Goal: Task Accomplishment & Management: Manage account settings

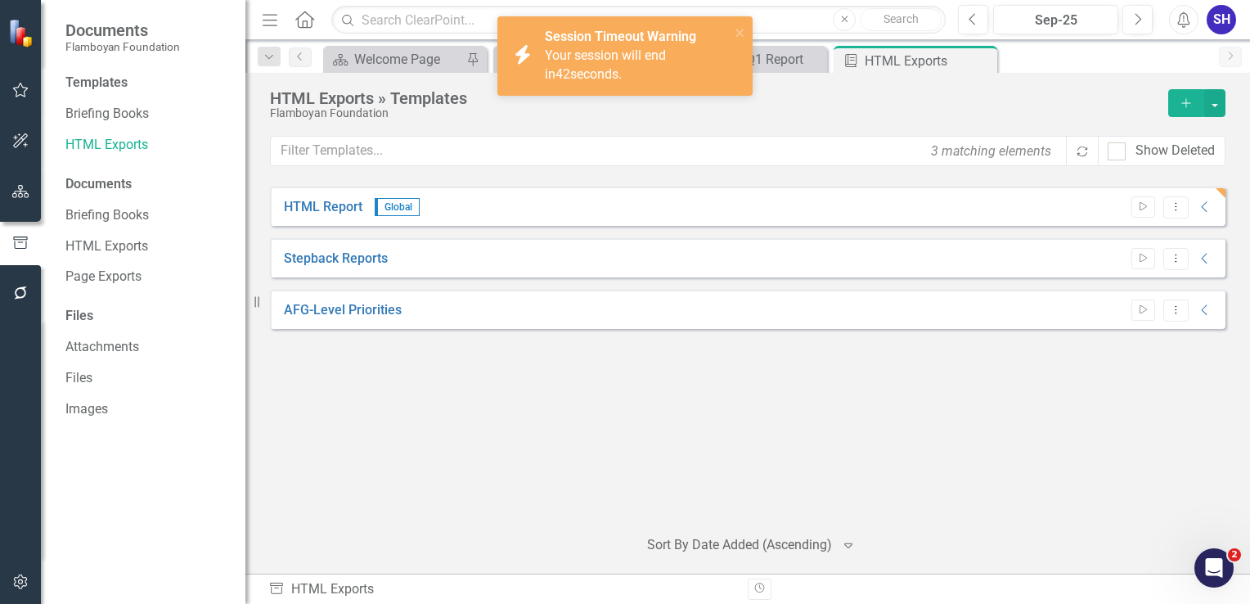
click at [610, 54] on span "Your session will end in 42 seconds." at bounding box center [605, 64] width 121 height 34
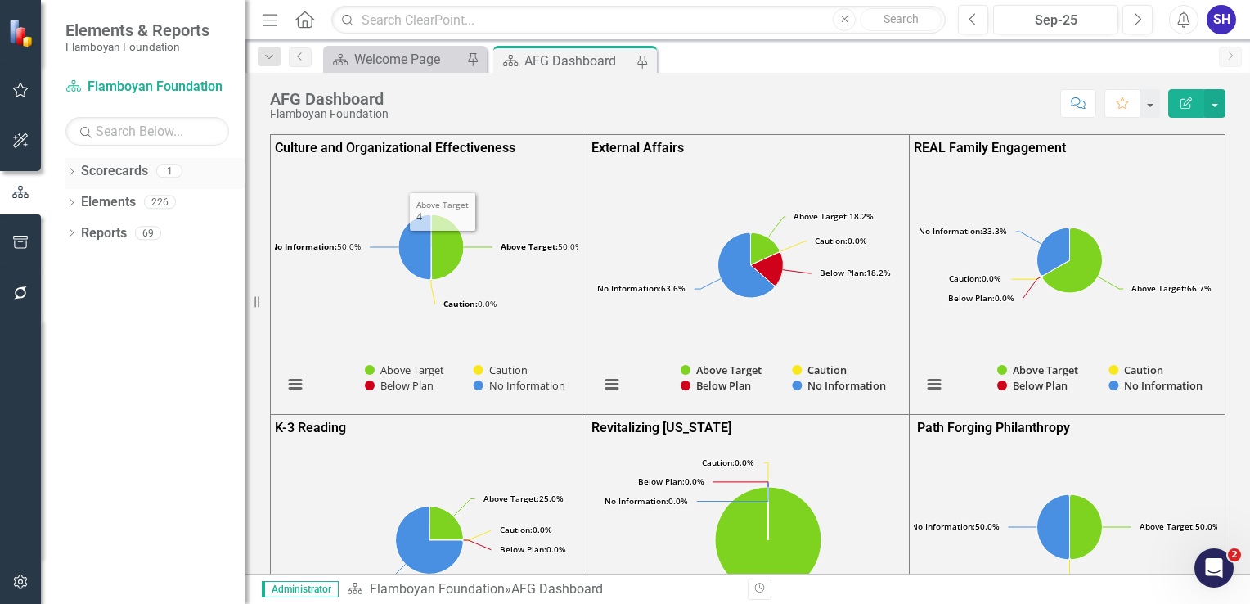
click at [110, 165] on link "Scorecards" at bounding box center [114, 171] width 67 height 19
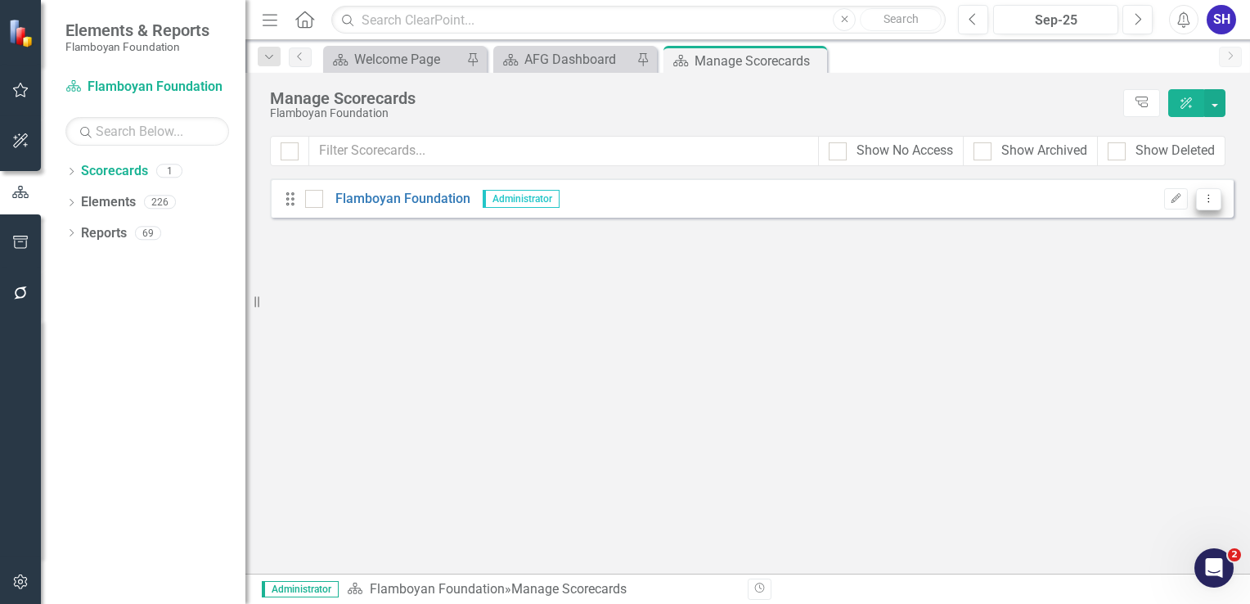
click at [1215, 196] on icon "Dropdown Menu" at bounding box center [1209, 198] width 14 height 11
click at [1117, 232] on link "Edit Edit Scorecard" at bounding box center [1130, 225] width 181 height 30
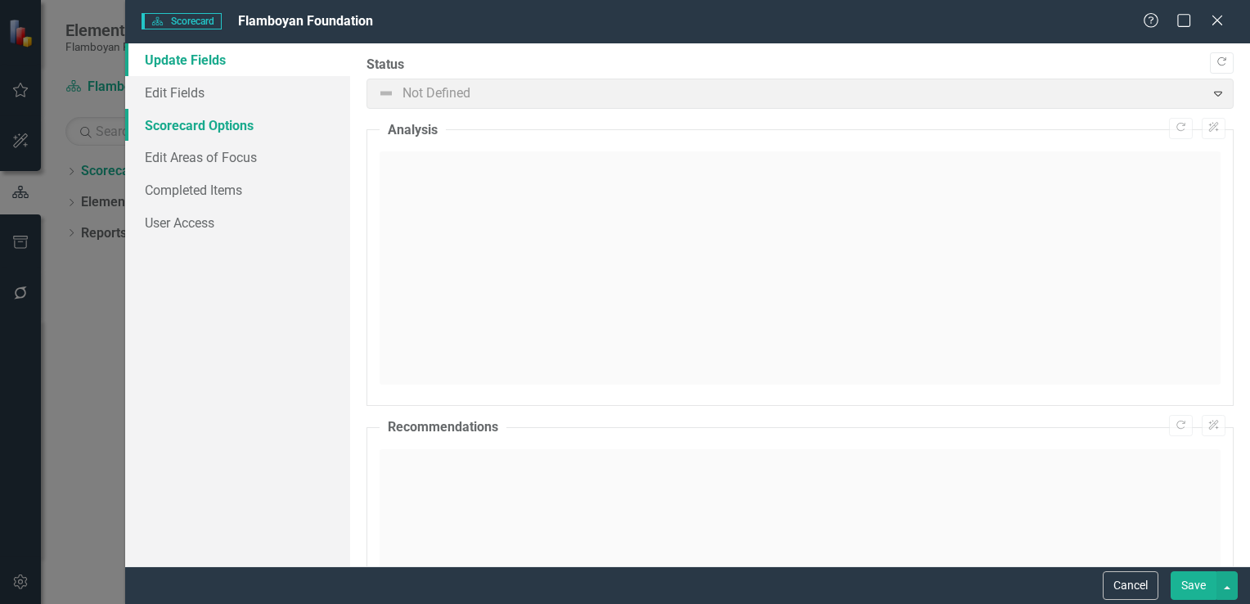
click at [219, 132] on link "Scorecard Options" at bounding box center [237, 125] width 225 height 33
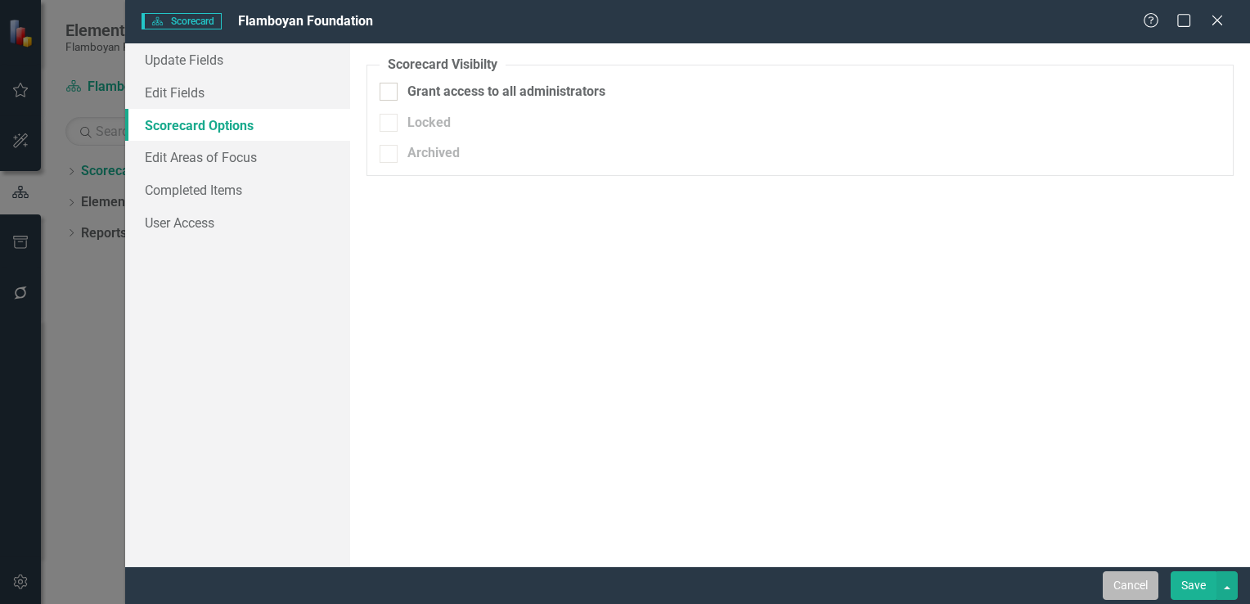
click at [1120, 581] on button "Cancel" at bounding box center [1131, 585] width 56 height 29
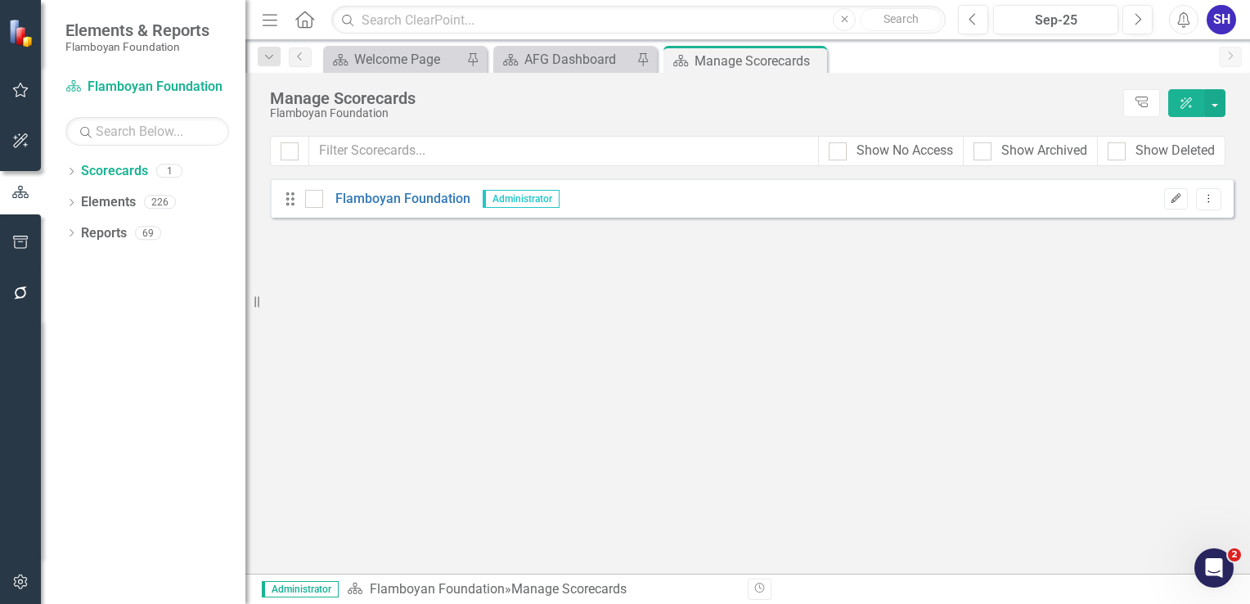
click at [1175, 198] on icon "Edit" at bounding box center [1176, 199] width 12 height 10
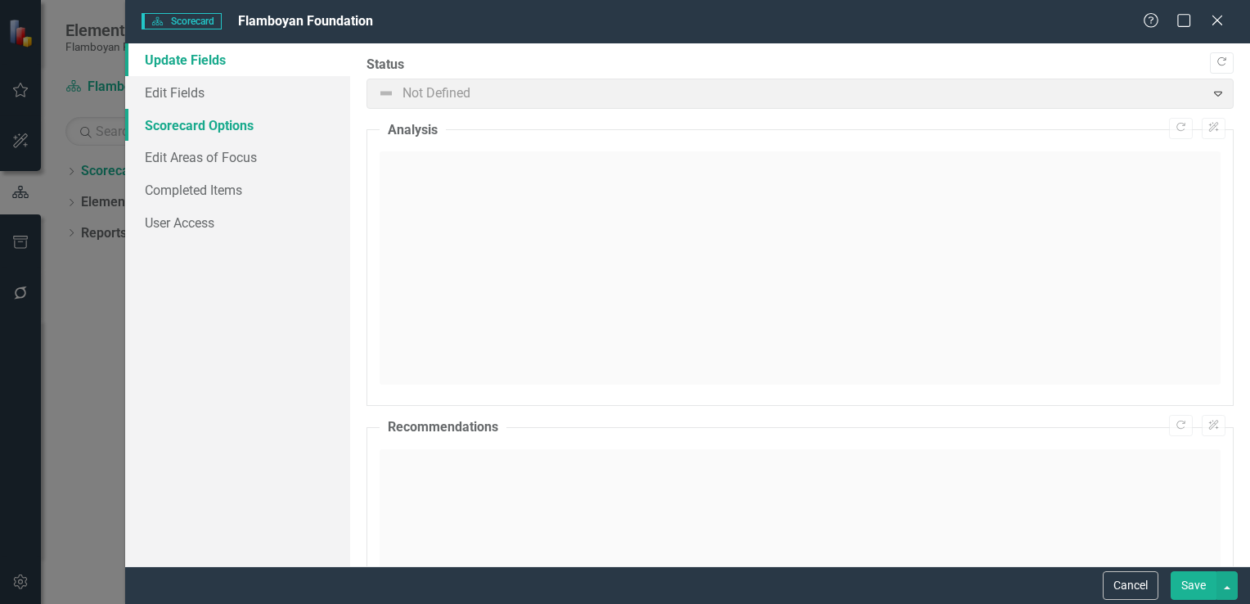
click at [219, 119] on link "Scorecard Options" at bounding box center [237, 125] width 225 height 33
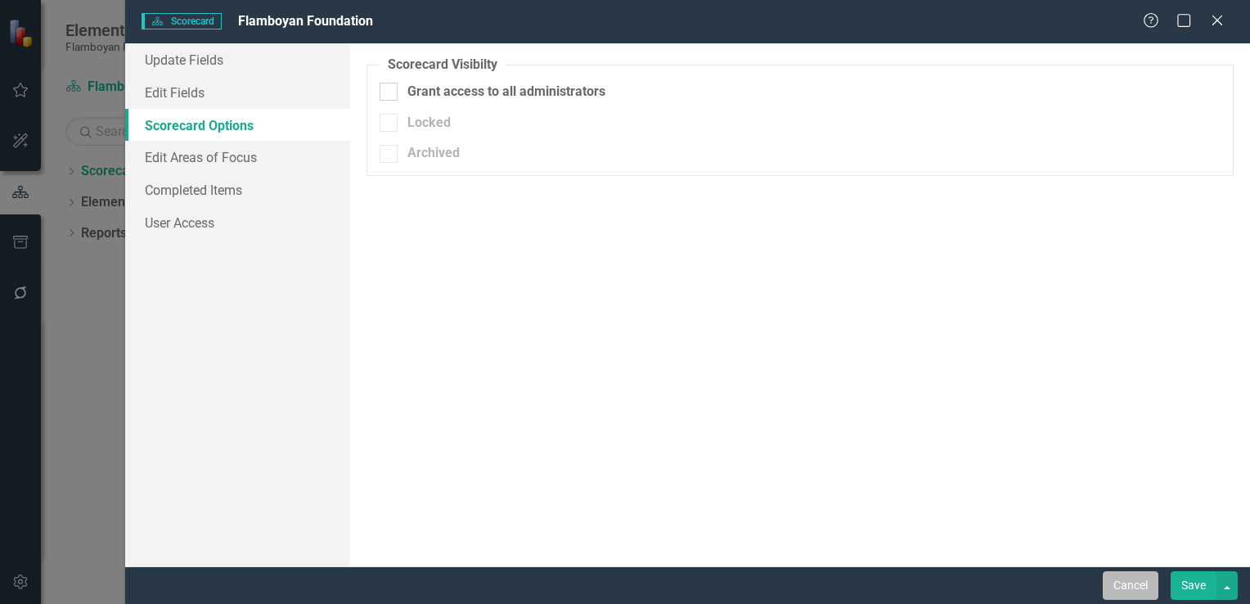
click at [1127, 587] on button "Cancel" at bounding box center [1131, 585] width 56 height 29
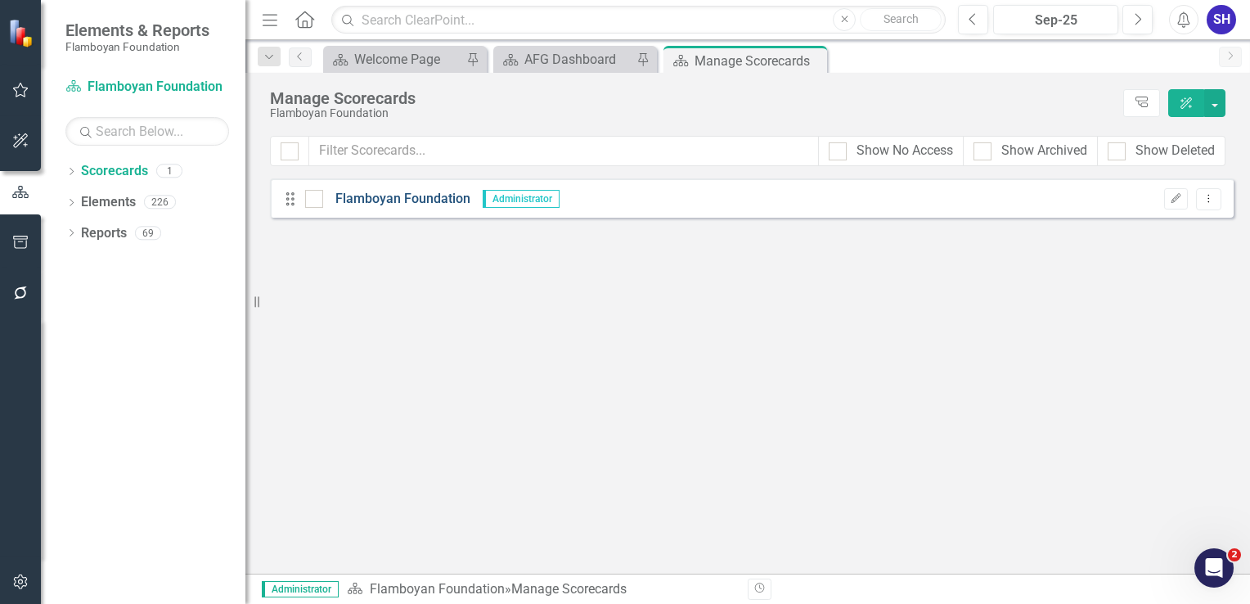
click at [453, 200] on link "Flamboyan Foundation" at bounding box center [396, 199] width 147 height 19
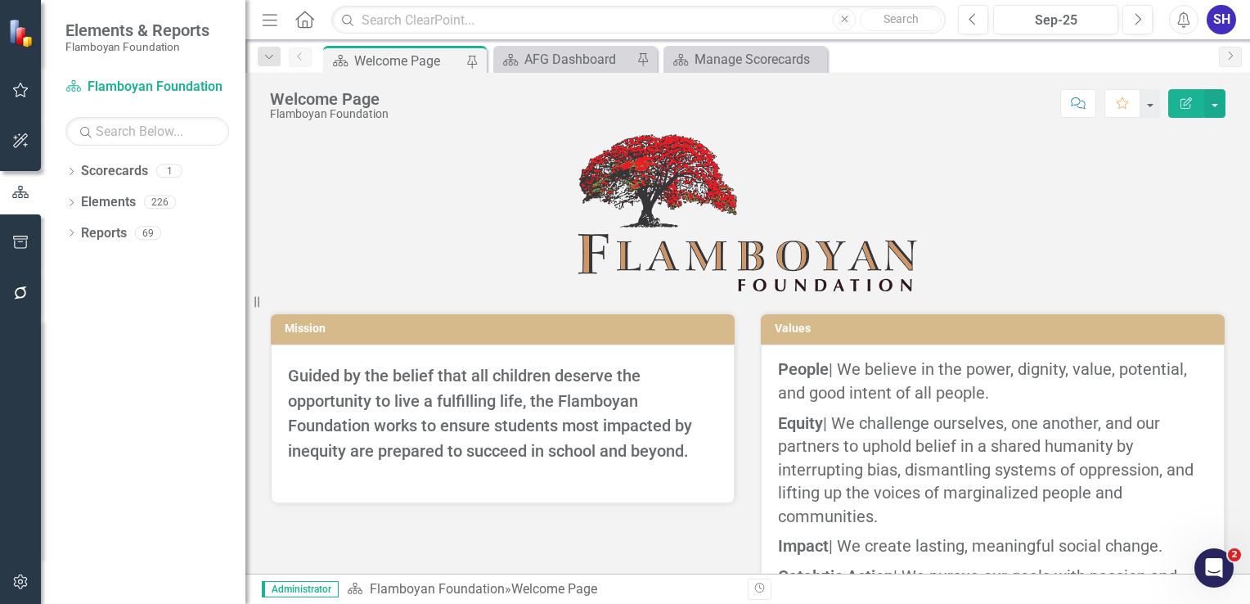
click at [1183, 99] on icon "Edit Report" at bounding box center [1186, 102] width 15 height 11
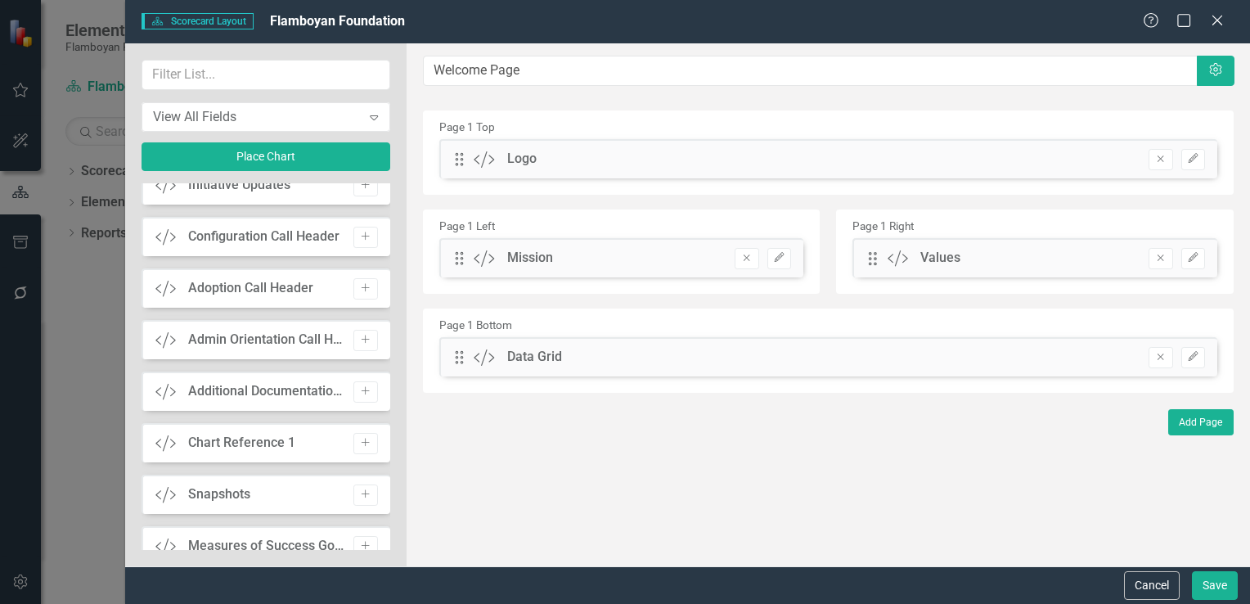
scroll to position [1384, 0]
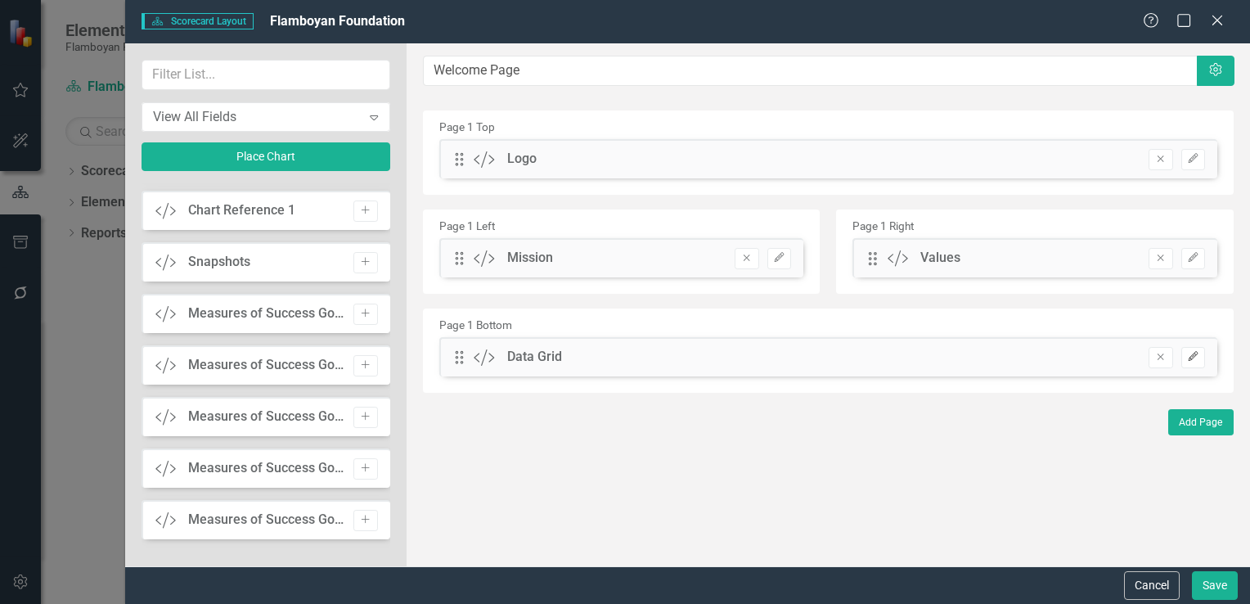
click at [1194, 366] on button "Edit" at bounding box center [1193, 357] width 24 height 21
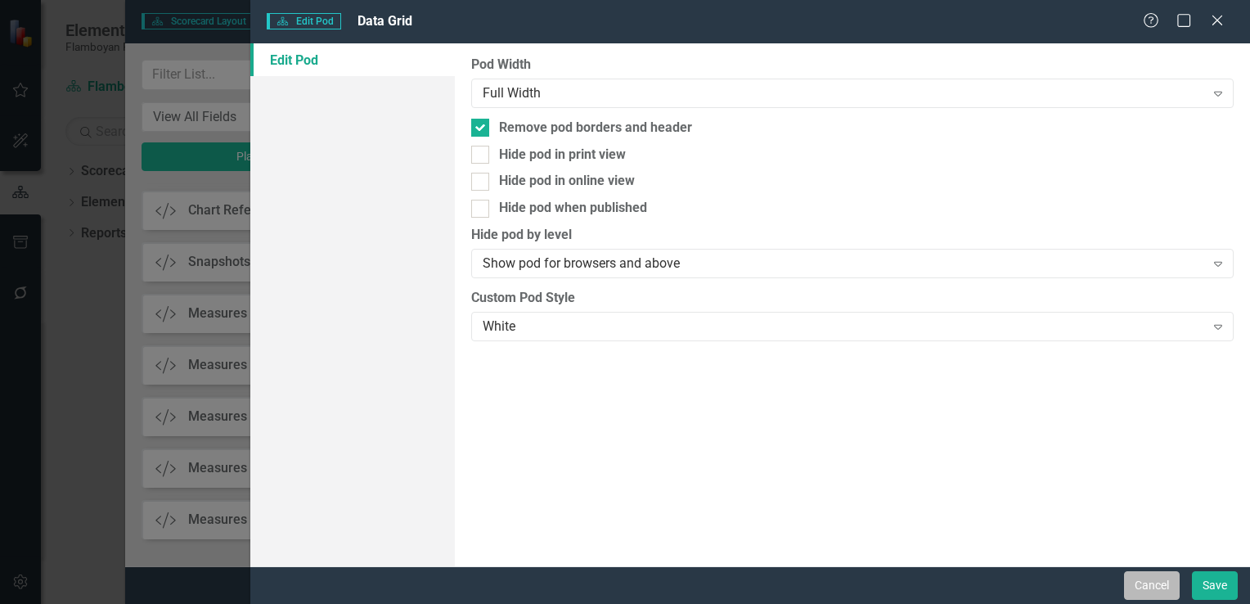
click at [1151, 587] on button "Cancel" at bounding box center [1152, 585] width 56 height 29
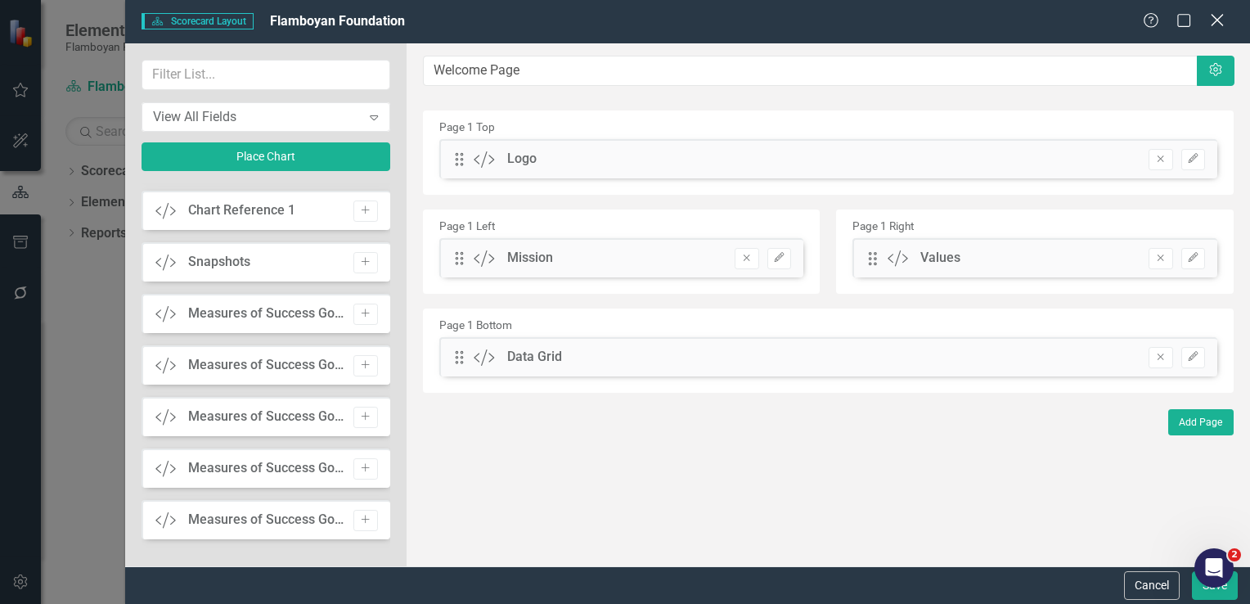
click at [1221, 15] on icon "Close" at bounding box center [1217, 20] width 20 height 16
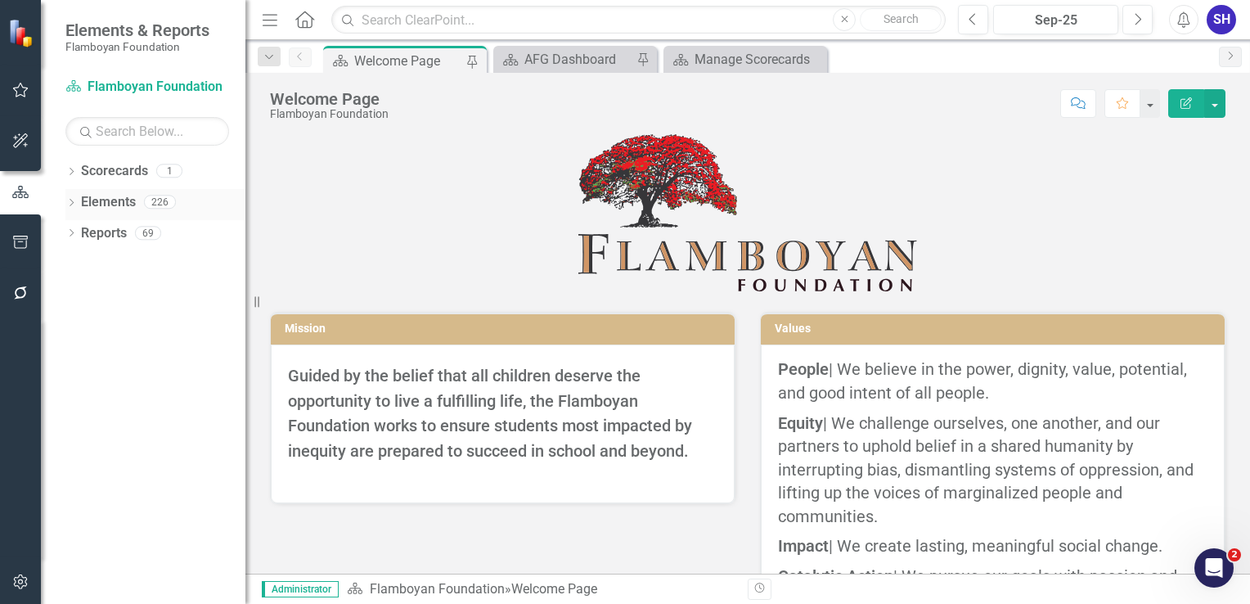
click at [125, 195] on link "Elements" at bounding box center [108, 202] width 55 height 19
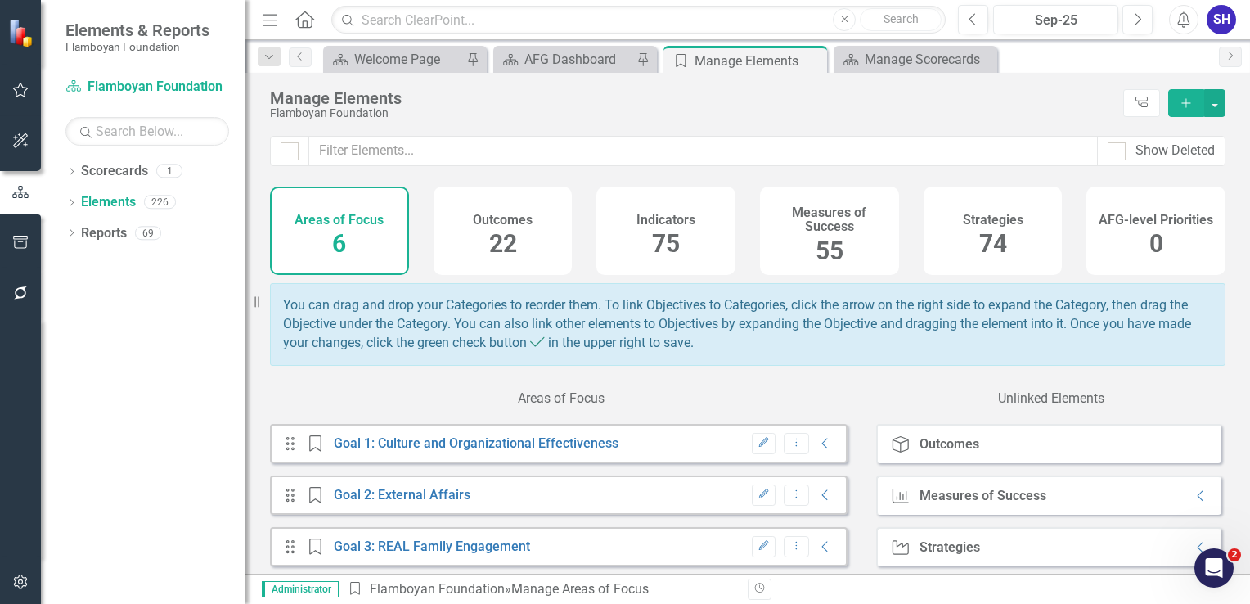
click at [817, 250] on span "55" at bounding box center [830, 250] width 28 height 29
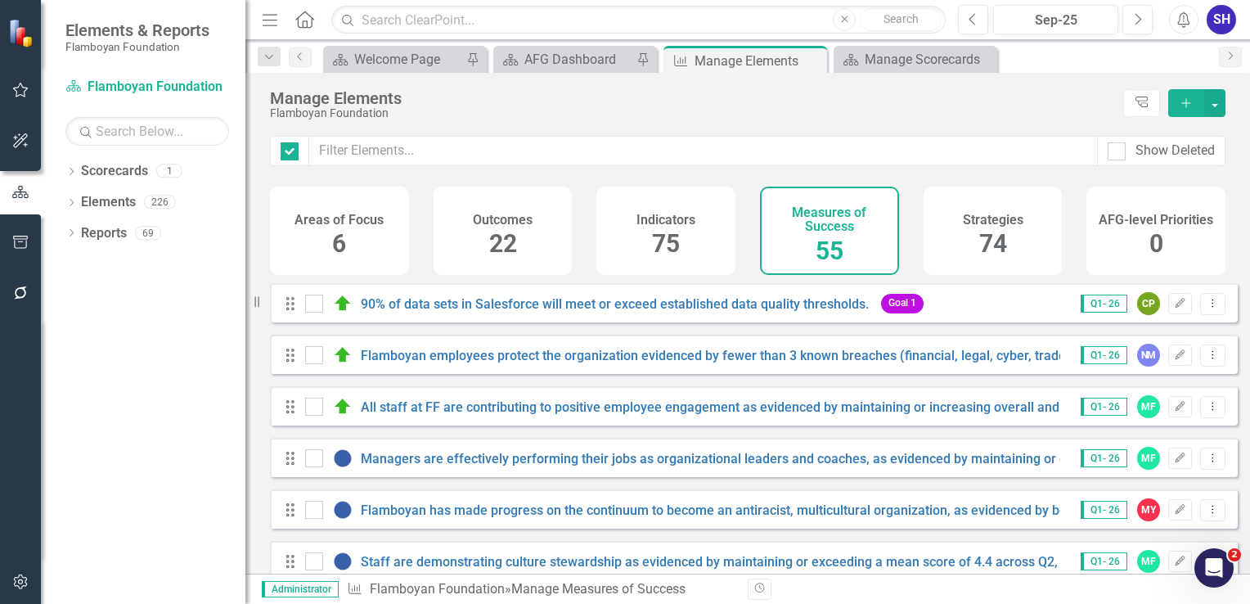
checkbox input "false"
click at [1221, 99] on button "button" at bounding box center [1214, 103] width 21 height 28
click at [855, 120] on div "Manage Elements Flamboyan Foundation Tree Explorer Add" at bounding box center [747, 104] width 1005 height 63
click at [1212, 97] on button "button" at bounding box center [1214, 103] width 21 height 28
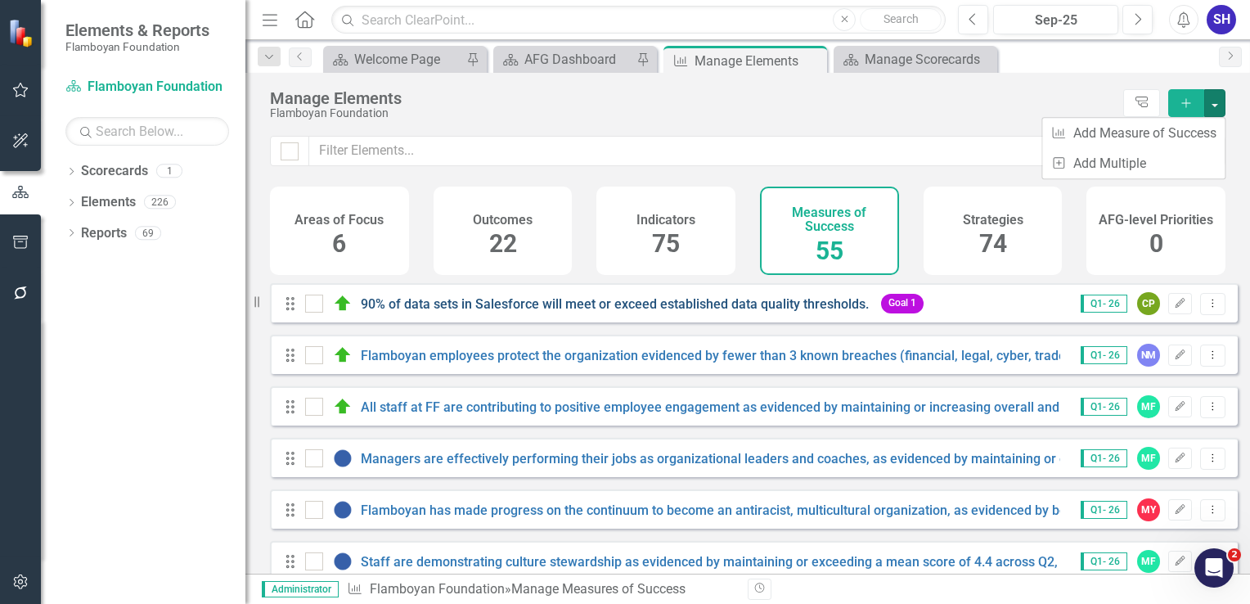
click at [541, 312] on link "90% of data sets in Salesforce will meet or exceed established data quality thr…" at bounding box center [615, 304] width 508 height 16
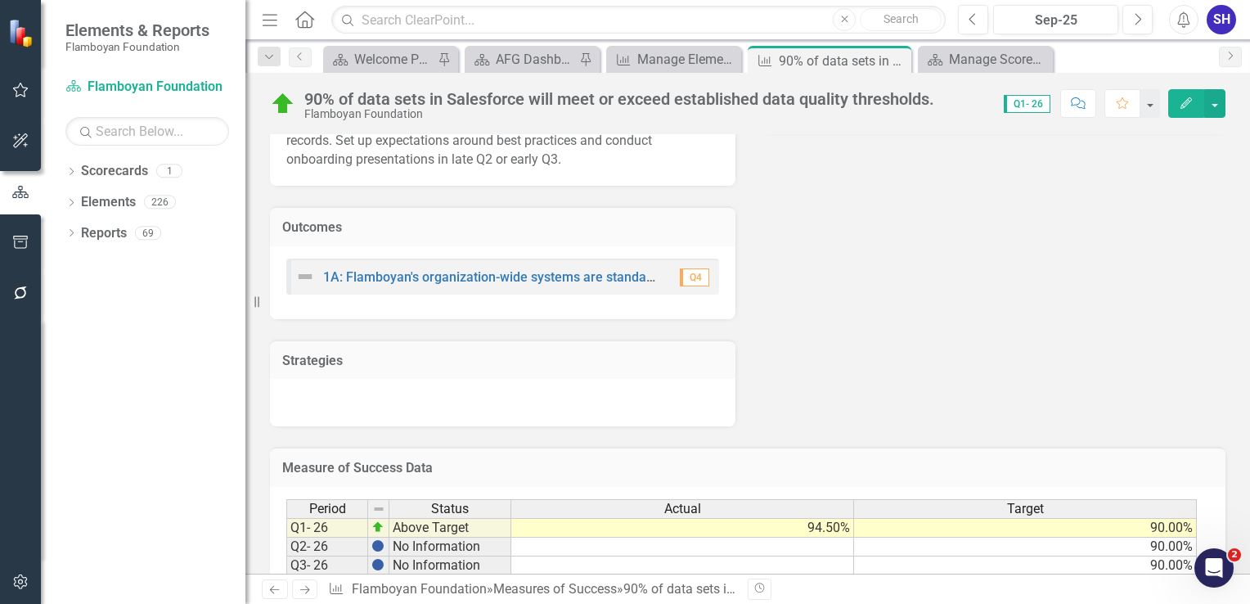
scroll to position [568, 0]
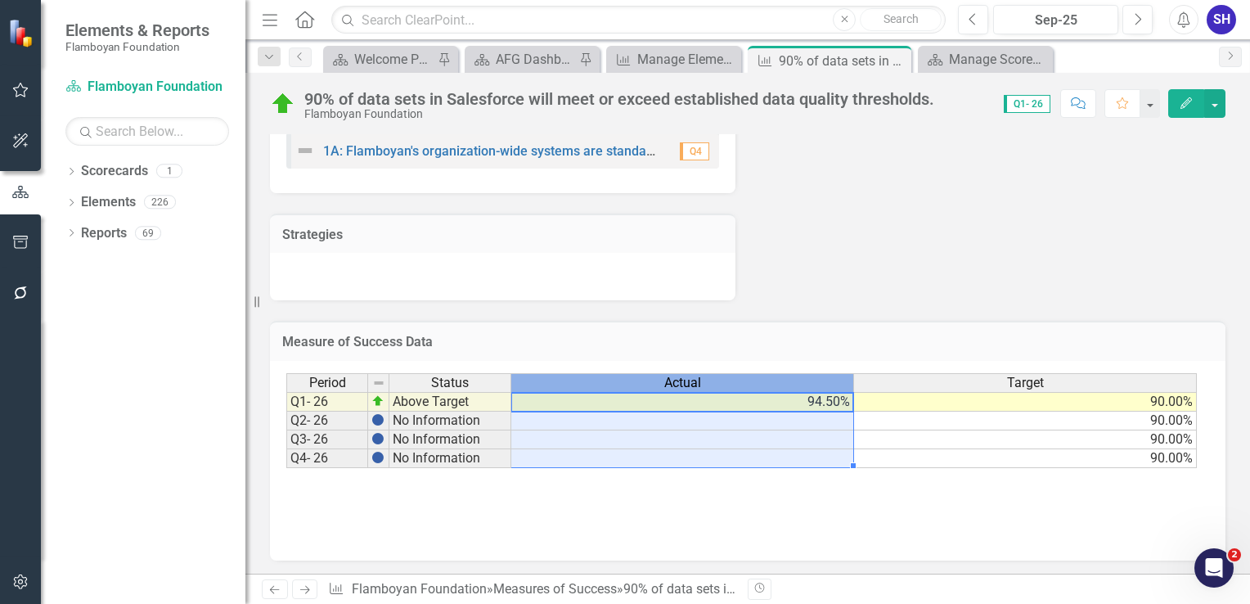
click at [778, 381] on div "Actual" at bounding box center [682, 383] width 342 height 18
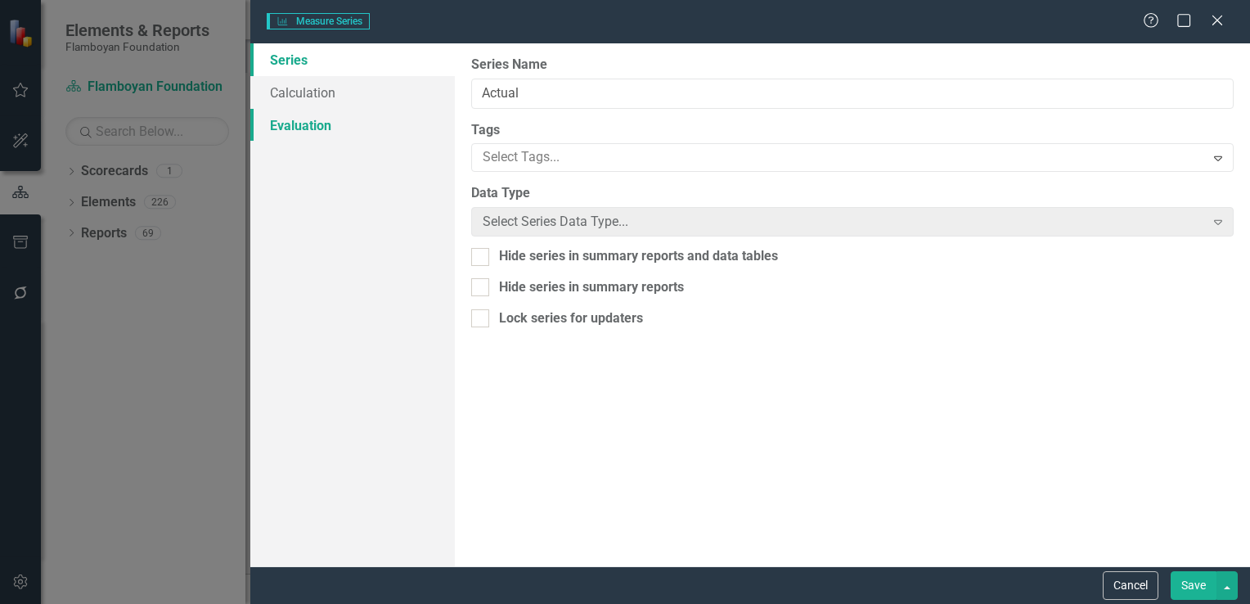
type input "Actual"
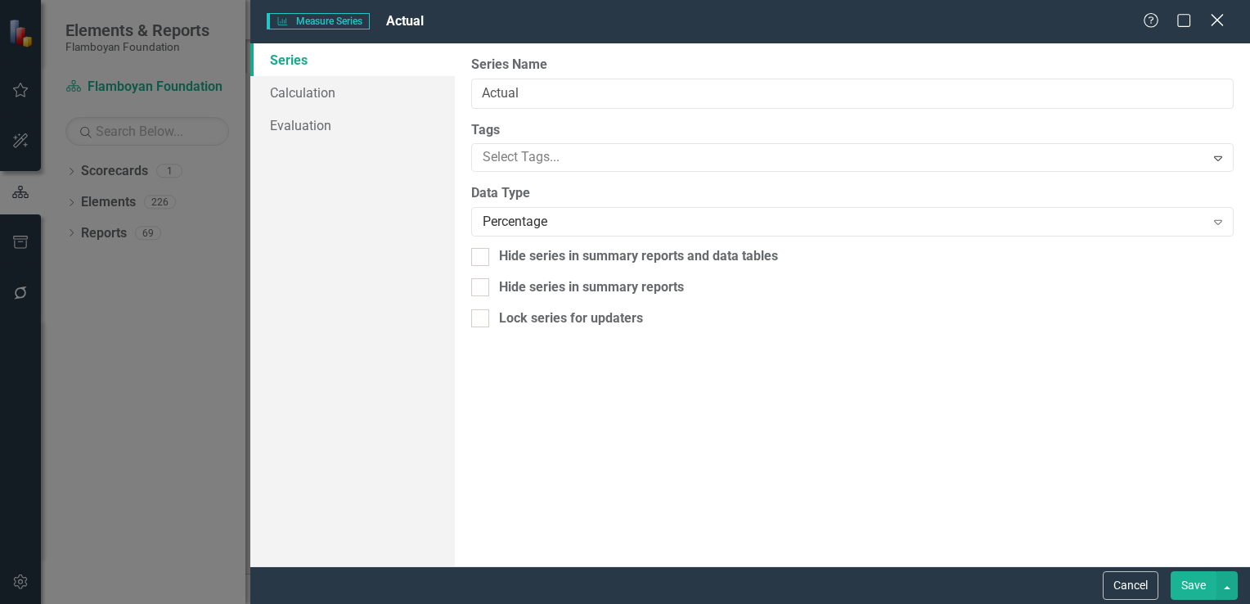
click at [1216, 21] on icon "Close" at bounding box center [1217, 20] width 20 height 16
